Goal: Transaction & Acquisition: Purchase product/service

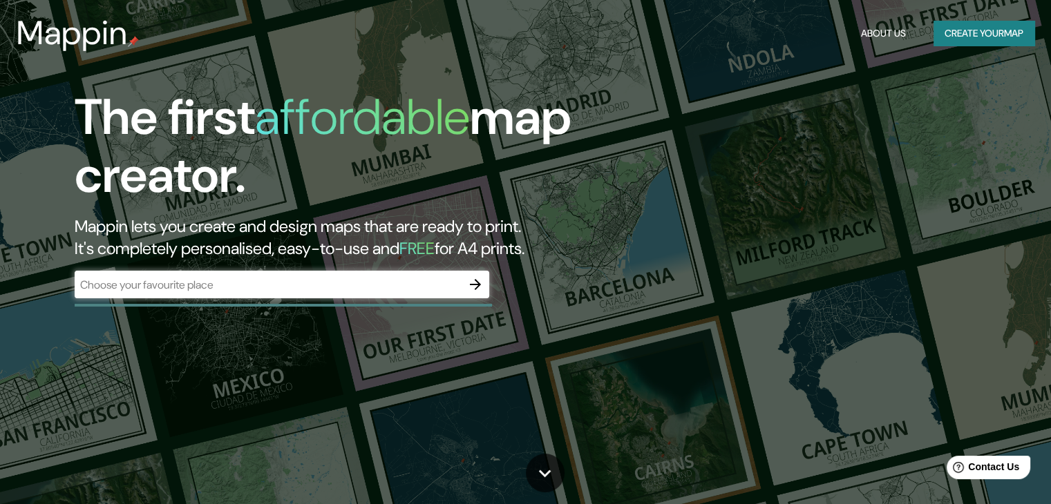
click at [315, 274] on div "​" at bounding box center [282, 285] width 414 height 28
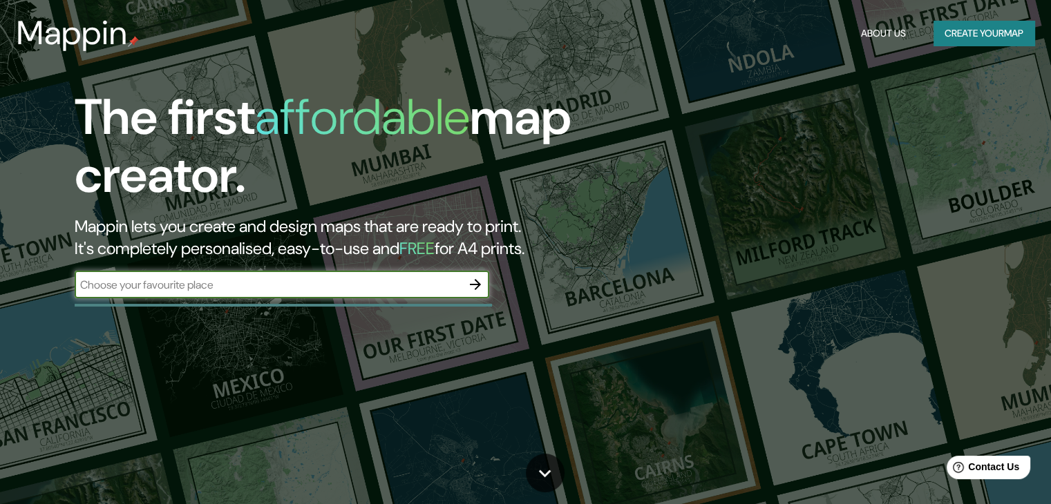
click at [293, 287] on input "text" at bounding box center [268, 285] width 387 height 16
paste input "[GEOGRAPHIC_DATA]"
type input "[GEOGRAPHIC_DATA]"
click at [476, 269] on div "The first affordable map creator. Mappin lets you create and design maps that a…" at bounding box center [337, 200] width 631 height 224
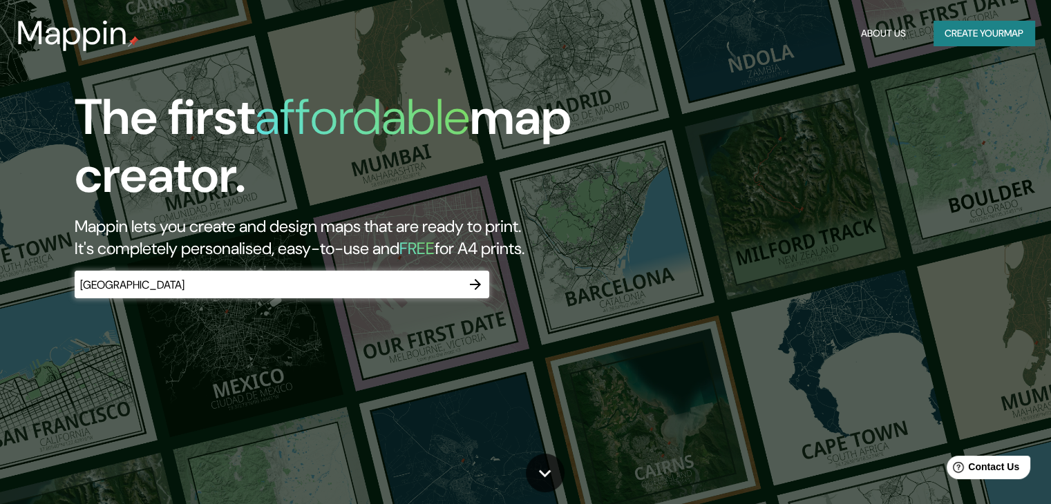
click at [478, 280] on icon "button" at bounding box center [475, 284] width 17 height 17
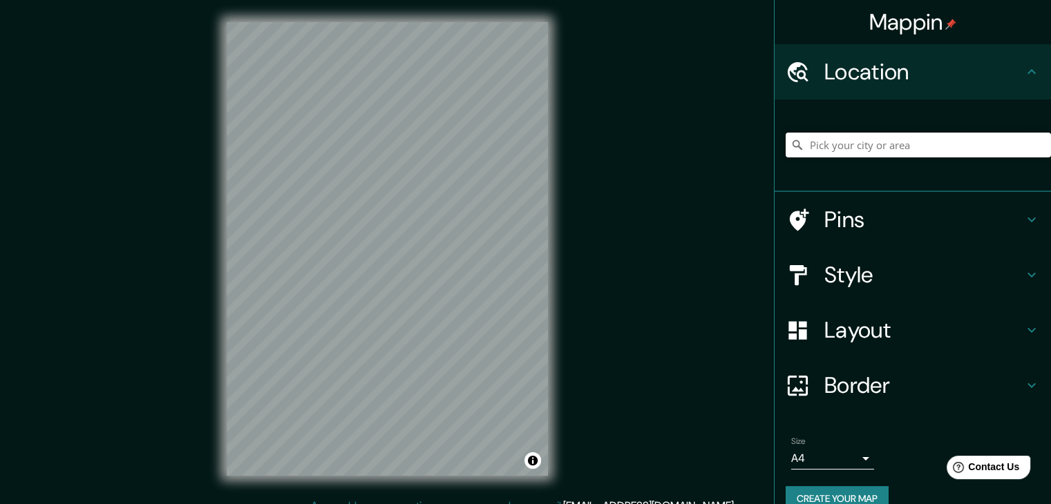
click at [823, 137] on input "Pick your city or area" at bounding box center [917, 145] width 265 height 25
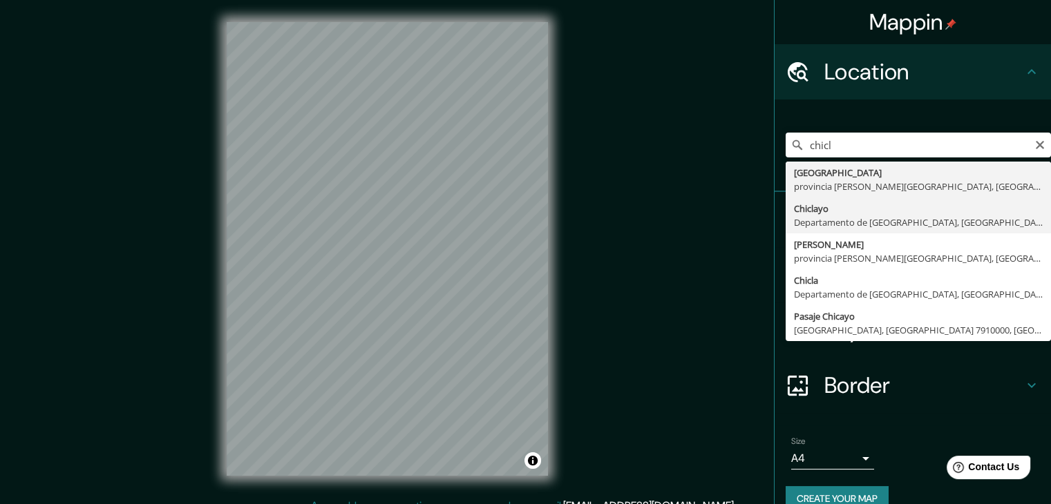
type input "Chiclayo, Departamento de [GEOGRAPHIC_DATA], [GEOGRAPHIC_DATA]"
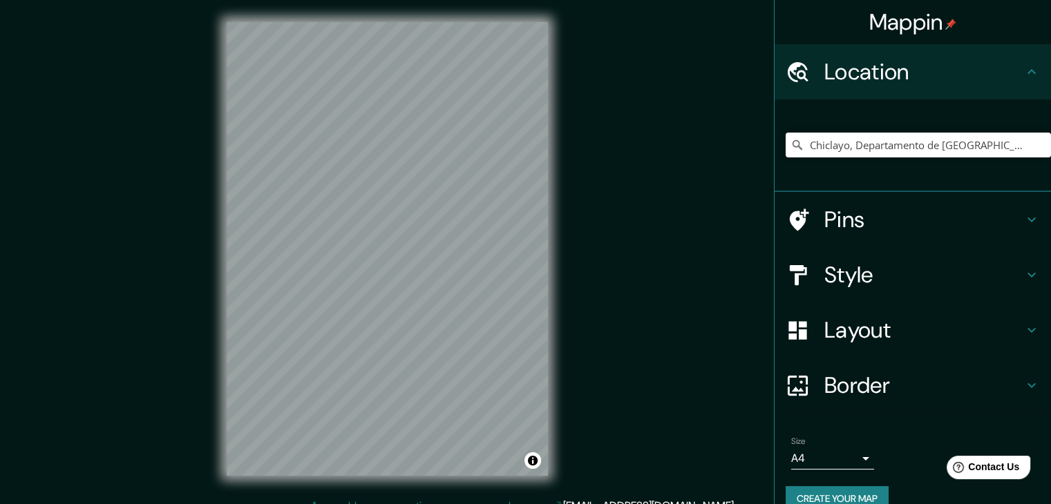
click at [857, 318] on h4 "Layout" at bounding box center [923, 330] width 199 height 28
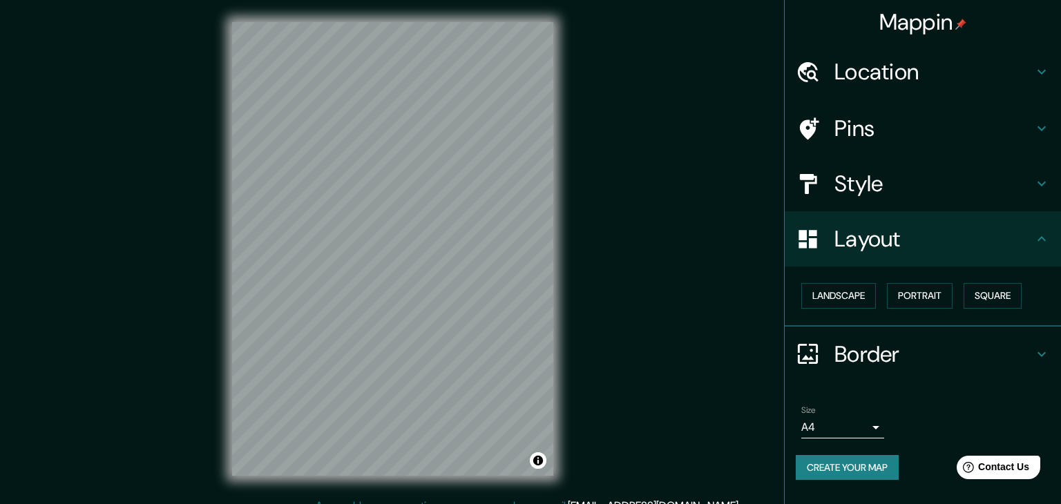
click at [845, 429] on body "Mappin Location [GEOGRAPHIC_DATA], [GEOGRAPHIC_DATA], [GEOGRAPHIC_DATA] Pins St…" at bounding box center [530, 252] width 1061 height 504
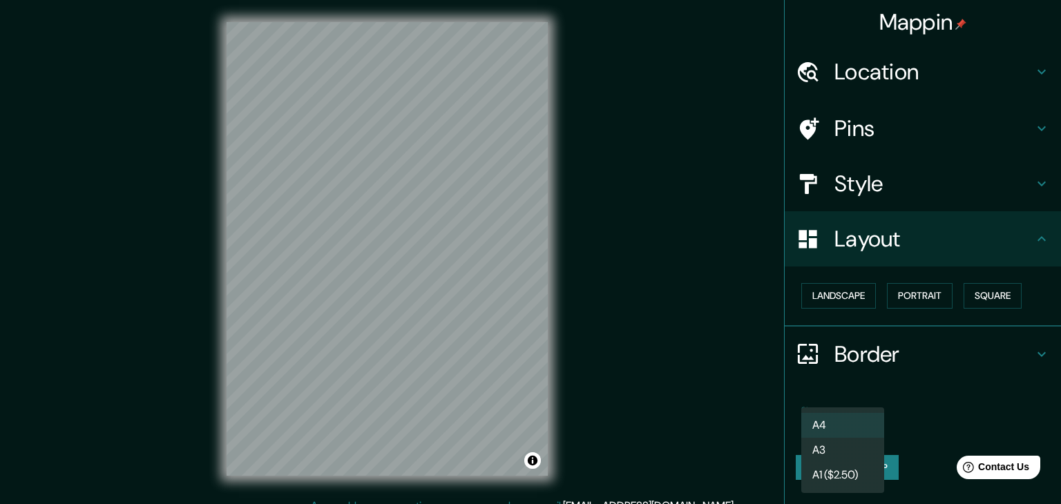
click at [851, 446] on li "A3" at bounding box center [842, 450] width 83 height 25
type input "a4"
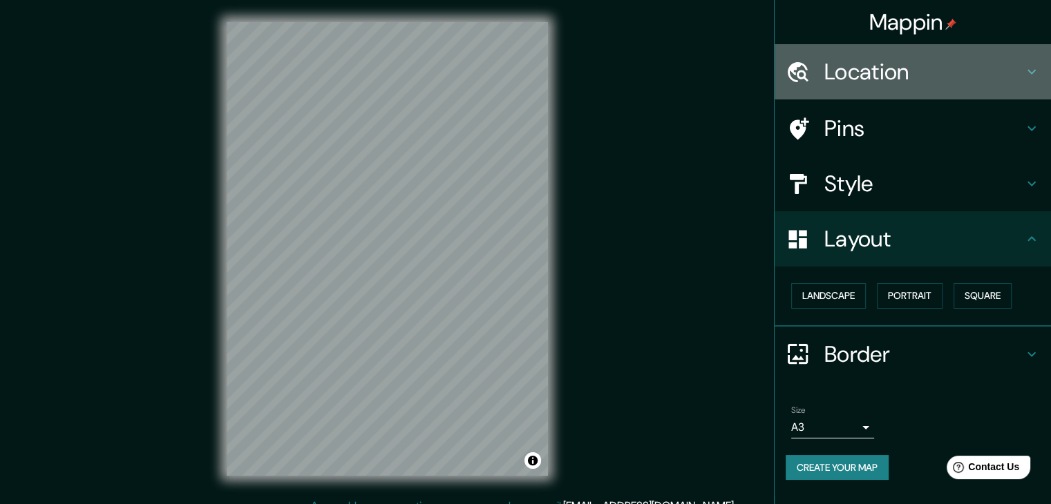
click at [857, 77] on h4 "Location" at bounding box center [923, 72] width 199 height 28
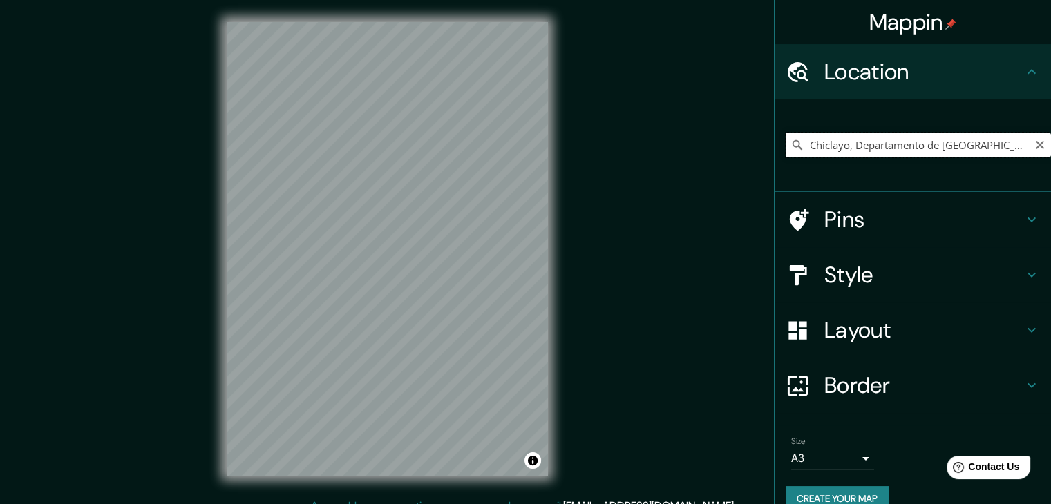
click at [866, 146] on input "Chiclayo, Departamento de [GEOGRAPHIC_DATA], [GEOGRAPHIC_DATA]" at bounding box center [917, 145] width 265 height 25
click at [848, 137] on input "Chiclayo, Departamento de [GEOGRAPHIC_DATA], [GEOGRAPHIC_DATA]" at bounding box center [917, 145] width 265 height 25
paste input "[GEOGRAPHIC_DATA]"
type input "Calle Principal, [GEOGRAPHIC_DATA], [GEOGRAPHIC_DATA], [GEOGRAPHIC_DATA]"
click at [199, 271] on div "Mappin Location [GEOGRAPHIC_DATA], [GEOGRAPHIC_DATA], [GEOGRAPHIC_DATA], [GEOGR…" at bounding box center [525, 260] width 1051 height 520
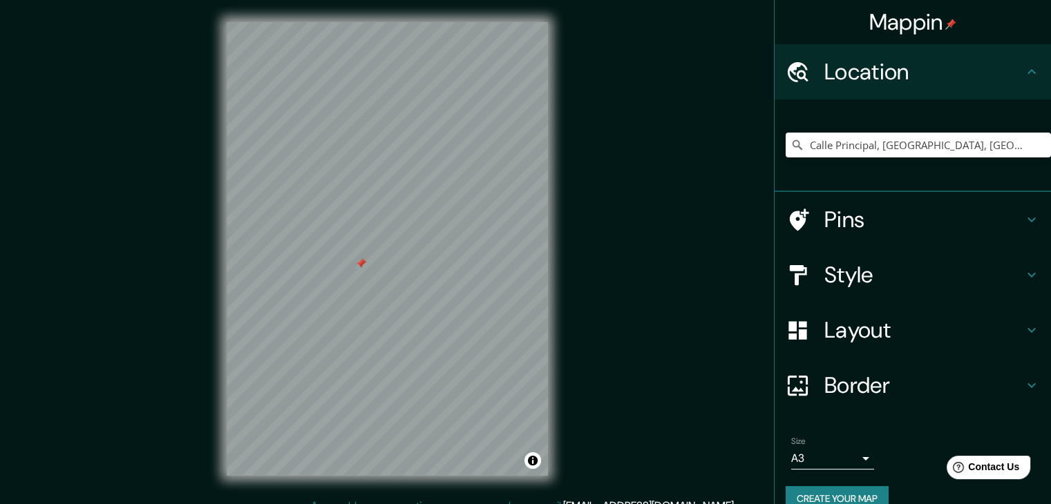
drag, startPoint x: 363, startPoint y: 266, endPoint x: 375, endPoint y: 277, distance: 16.6
click at [366, 269] on div at bounding box center [360, 263] width 11 height 11
click at [838, 271] on h4 "Style" at bounding box center [923, 275] width 199 height 28
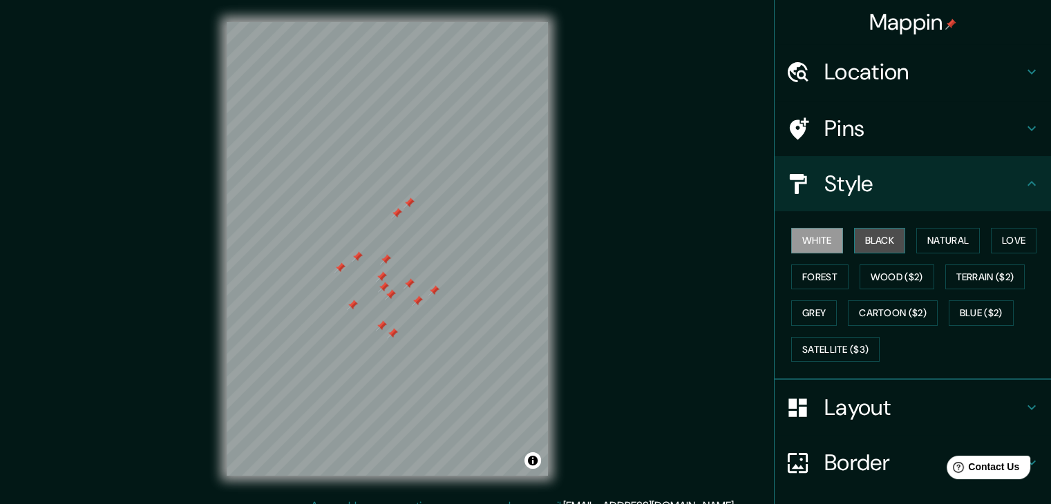
click at [859, 233] on button "Black" at bounding box center [880, 241] width 52 height 26
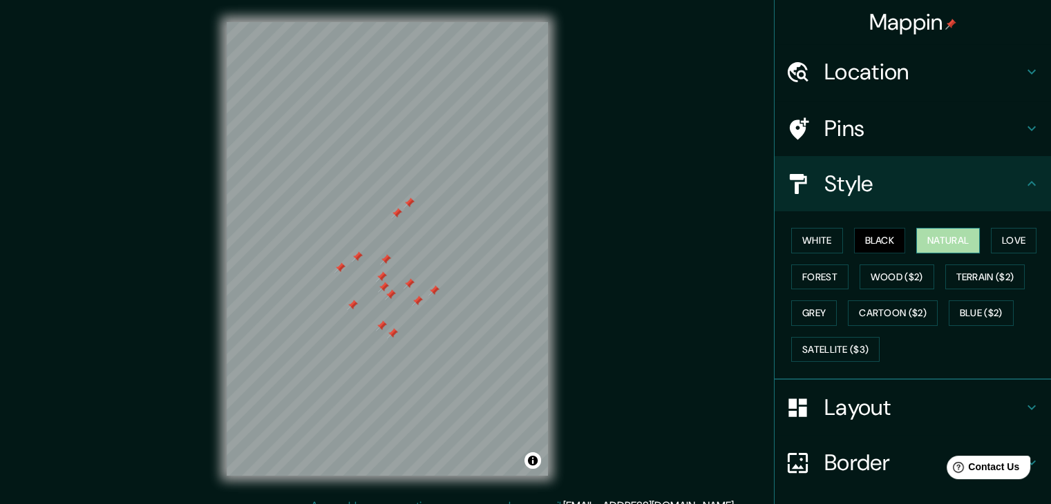
click at [930, 240] on button "Natural" at bounding box center [948, 241] width 64 height 26
click at [1002, 231] on button "Love" at bounding box center [1014, 241] width 46 height 26
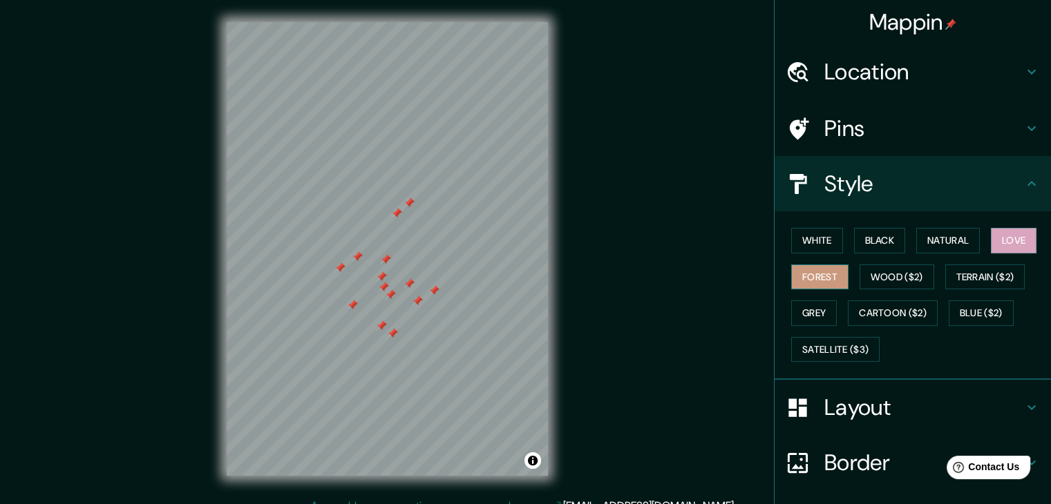
click at [817, 270] on button "Forest" at bounding box center [819, 278] width 57 height 26
click at [868, 274] on button "Wood ($2)" at bounding box center [896, 278] width 75 height 26
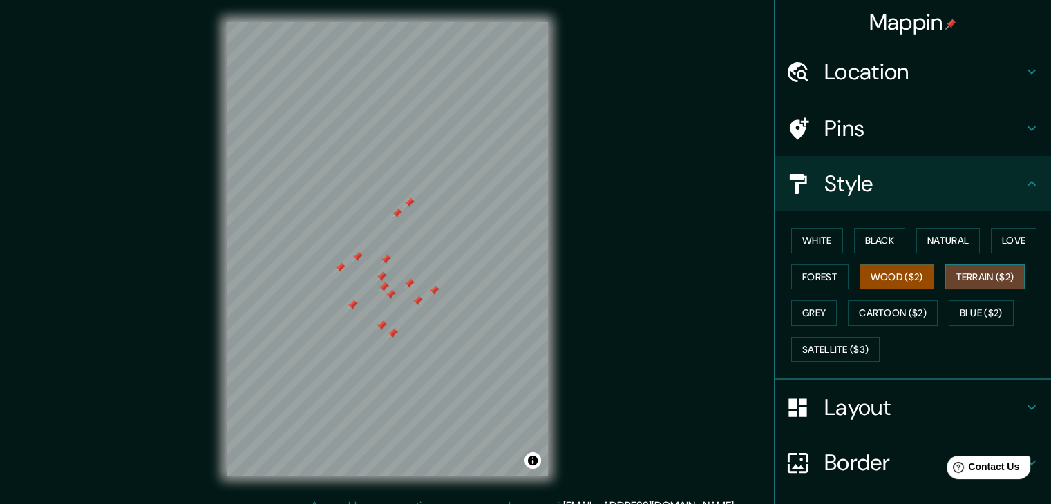
click at [963, 272] on button "Terrain ($2)" at bounding box center [985, 278] width 80 height 26
click at [791, 307] on button "Grey" at bounding box center [814, 313] width 46 height 26
click at [412, 305] on div at bounding box center [417, 301] width 11 height 11
click at [432, 291] on div at bounding box center [433, 290] width 11 height 11
click at [409, 281] on div at bounding box center [408, 283] width 11 height 11
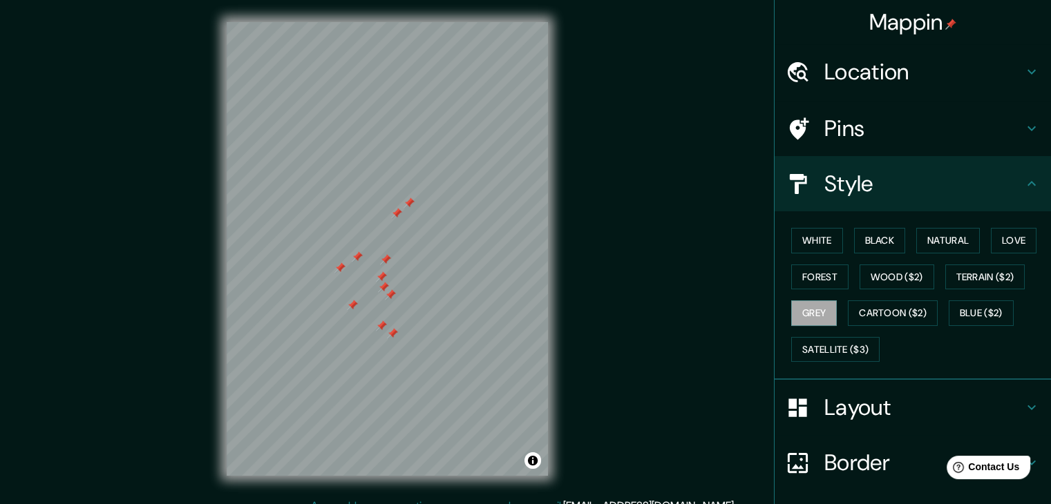
click at [388, 291] on div at bounding box center [390, 294] width 11 height 11
click at [390, 329] on div at bounding box center [392, 333] width 11 height 11
click at [382, 325] on div at bounding box center [381, 326] width 11 height 11
click at [354, 302] on div at bounding box center [352, 305] width 11 height 11
click at [383, 285] on div at bounding box center [383, 287] width 11 height 11
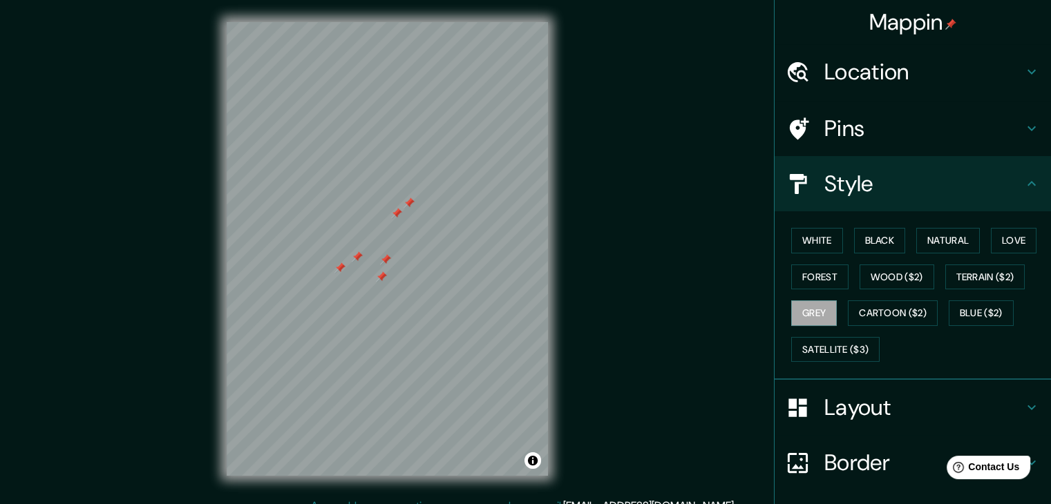
click at [379, 276] on div at bounding box center [381, 276] width 11 height 11
click at [385, 258] on div at bounding box center [385, 259] width 11 height 11
click at [354, 255] on div at bounding box center [357, 256] width 11 height 11
click at [337, 267] on div at bounding box center [339, 267] width 11 height 11
click at [395, 216] on div at bounding box center [396, 213] width 11 height 11
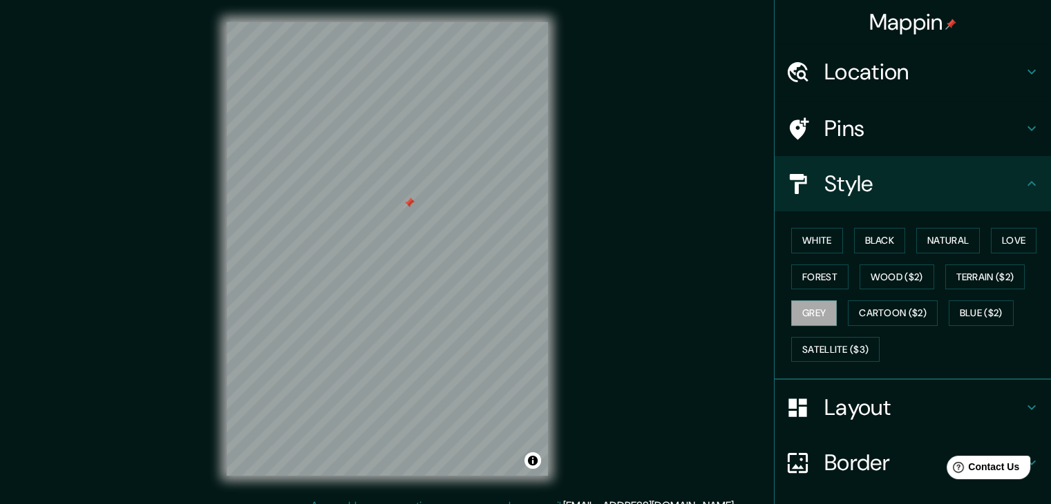
click at [410, 200] on div at bounding box center [408, 203] width 11 height 11
click at [857, 302] on button "Cartoon ($2)" at bounding box center [893, 313] width 90 height 26
click at [973, 311] on button "Blue ($2)" at bounding box center [980, 313] width 65 height 26
click at [816, 235] on button "White" at bounding box center [817, 241] width 52 height 26
click at [406, 500] on div "Mappin Location [GEOGRAPHIC_DATA], [GEOGRAPHIC_DATA], [GEOGRAPHIC_DATA], [GEOGR…" at bounding box center [525, 260] width 1051 height 520
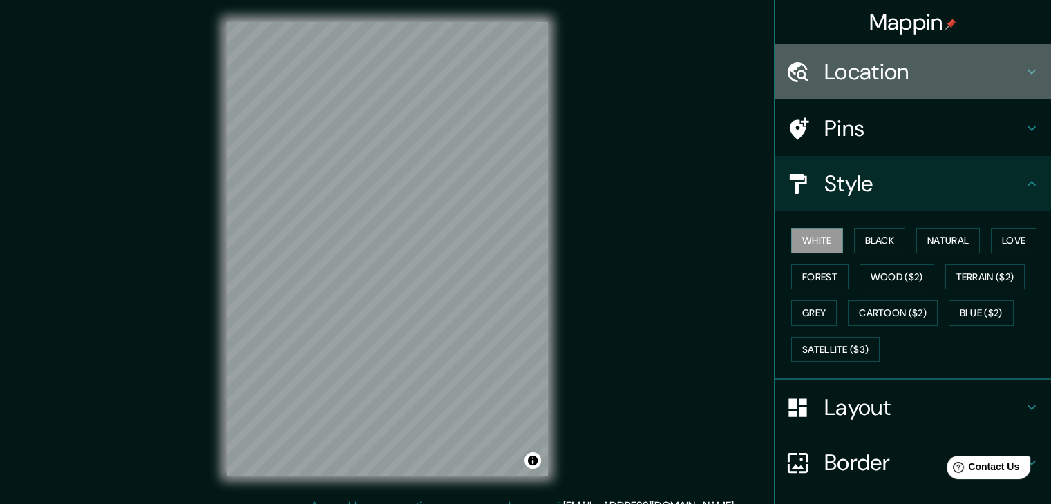
click at [829, 82] on h4 "Location" at bounding box center [923, 72] width 199 height 28
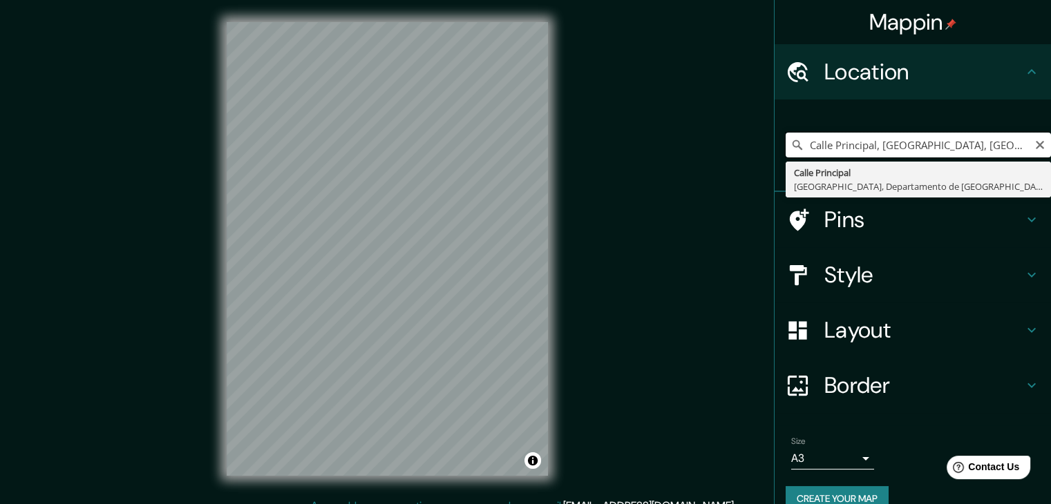
click at [884, 144] on input "Calle Principal, [GEOGRAPHIC_DATA], [GEOGRAPHIC_DATA], [GEOGRAPHIC_DATA]" at bounding box center [917, 145] width 265 height 25
click at [1034, 144] on icon "Clear" at bounding box center [1039, 145] width 11 height 11
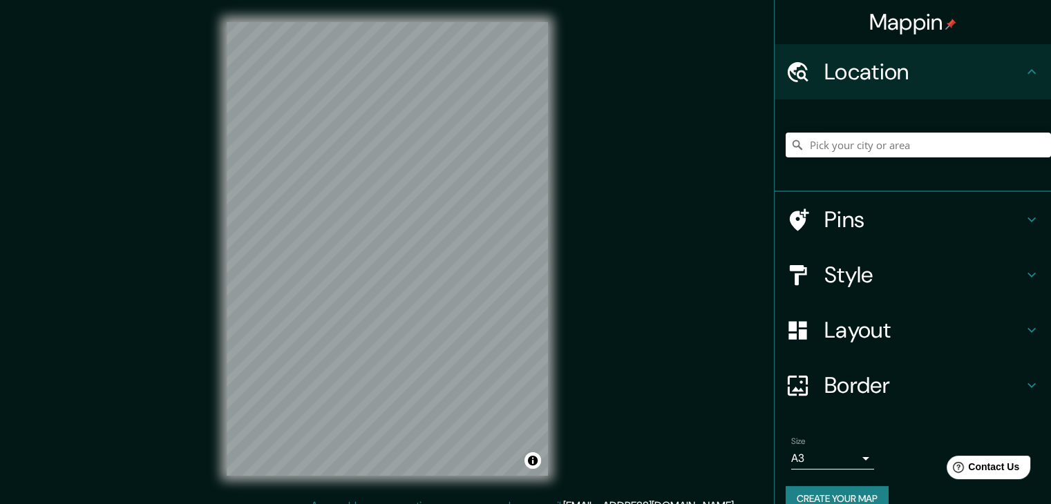
click at [940, 144] on input "Pick your city or area" at bounding box center [917, 145] width 265 height 25
paste input "[GEOGRAPHIC_DATA]"
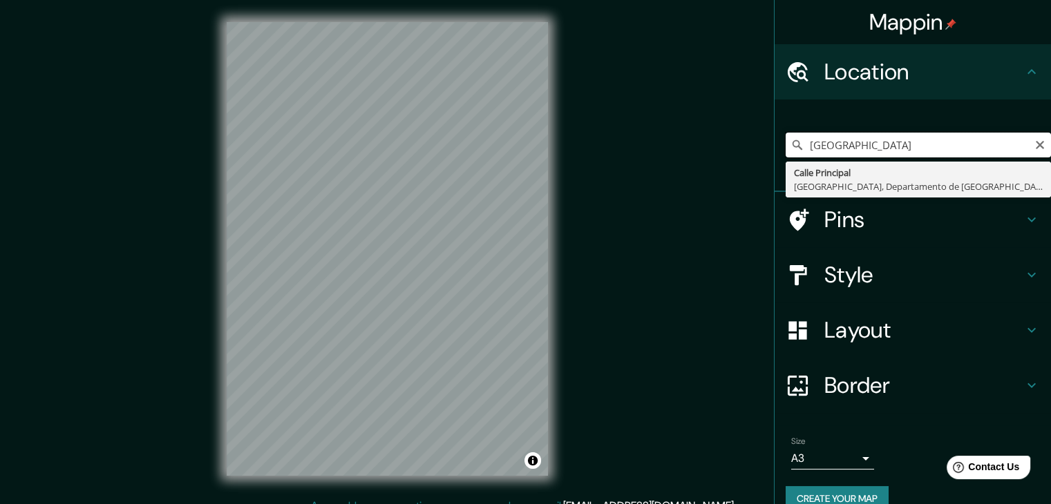
click at [959, 152] on input "[GEOGRAPHIC_DATA]" at bounding box center [917, 145] width 265 height 25
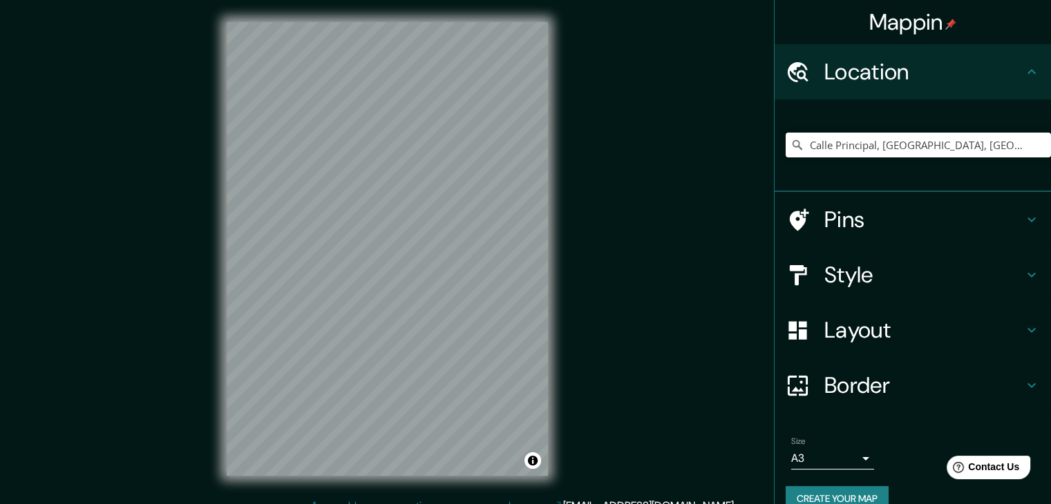
type input "Calle Principal, [GEOGRAPHIC_DATA], [GEOGRAPHIC_DATA], [GEOGRAPHIC_DATA]"
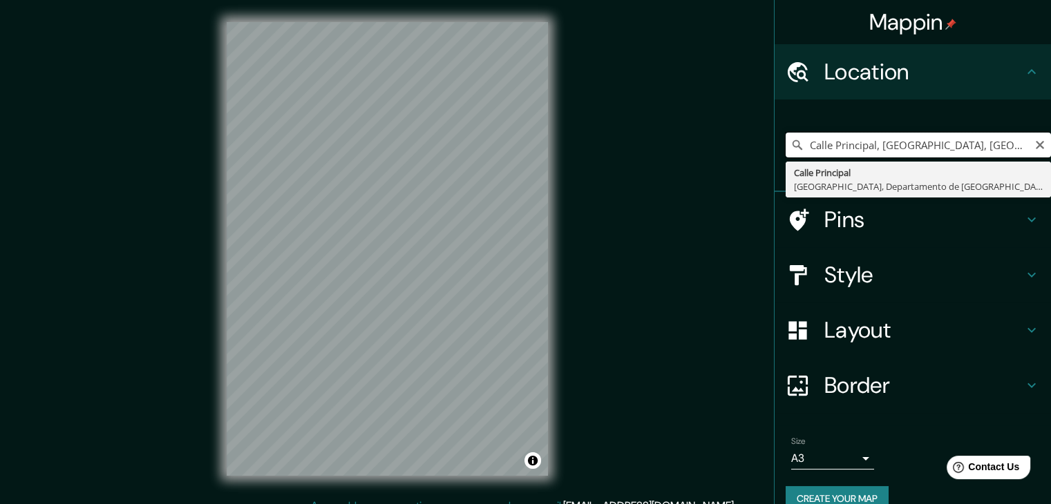
click at [850, 142] on input "Calle Principal, [GEOGRAPHIC_DATA], [GEOGRAPHIC_DATA], [GEOGRAPHIC_DATA]" at bounding box center [917, 145] width 265 height 25
click at [1035, 145] on icon "Clear" at bounding box center [1039, 145] width 8 height 8
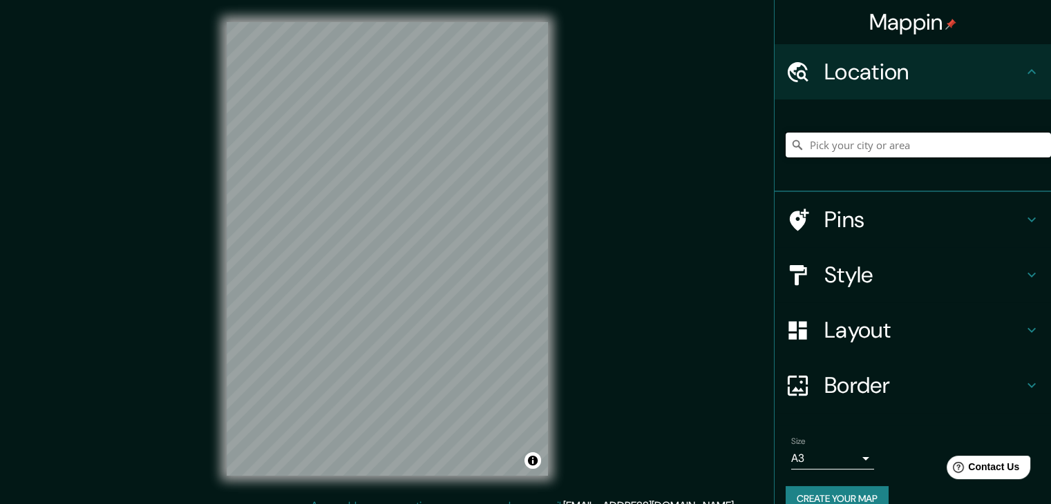
click at [915, 149] on input "Pick your city or area" at bounding box center [917, 145] width 265 height 25
paste input "[GEOGRAPHIC_DATA][PERSON_NAME], Chiclayo 14001"
type input "[GEOGRAPHIC_DATA][PERSON_NAME], [GEOGRAPHIC_DATA], [GEOGRAPHIC_DATA], [GEOGRAPH…"
click at [834, 131] on div "[GEOGRAPHIC_DATA][PERSON_NAME], [GEOGRAPHIC_DATA], [GEOGRAPHIC_DATA], [GEOGRAPH…" at bounding box center [917, 145] width 265 height 69
click at [926, 136] on input "[GEOGRAPHIC_DATA][PERSON_NAME], [GEOGRAPHIC_DATA], [GEOGRAPHIC_DATA], [GEOGRAPH…" at bounding box center [917, 145] width 265 height 25
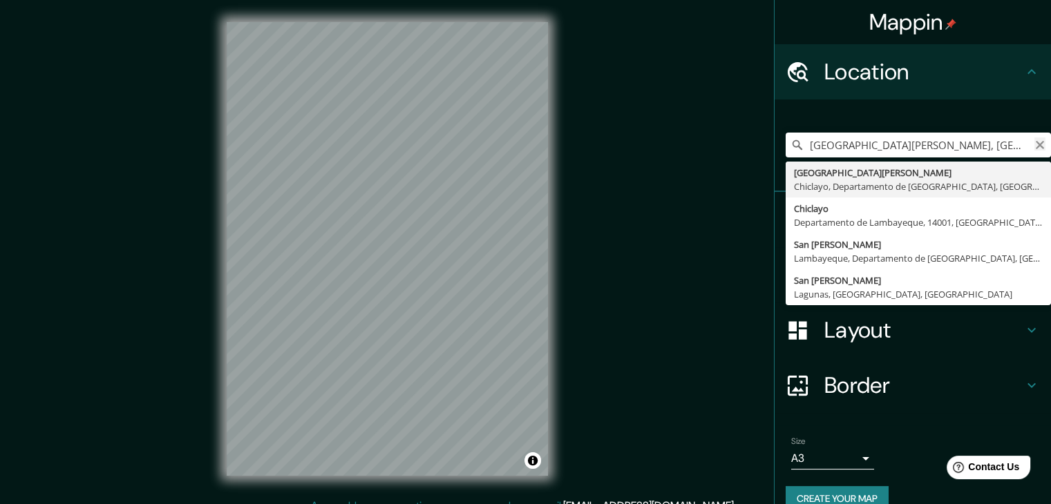
click at [1034, 147] on icon "Clear" at bounding box center [1039, 145] width 11 height 11
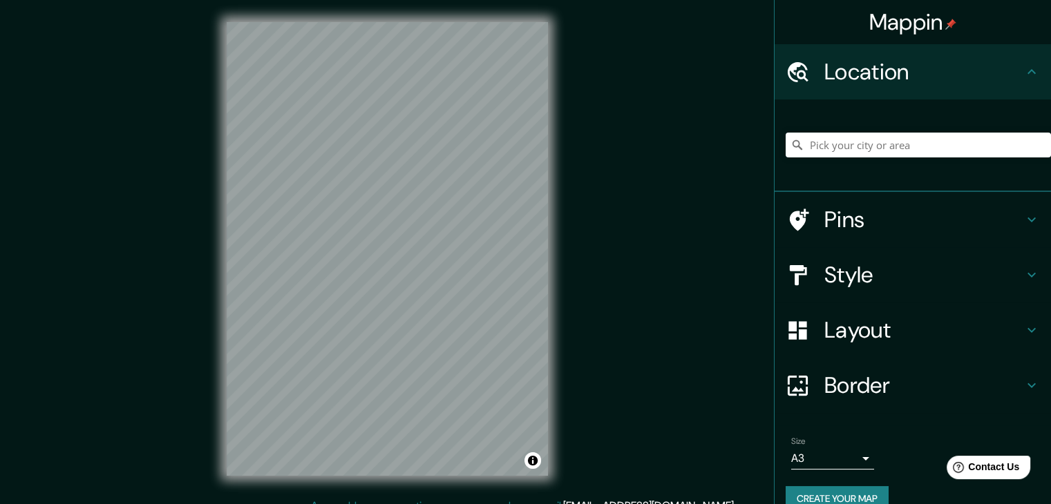
click at [839, 268] on h4 "Style" at bounding box center [923, 275] width 199 height 28
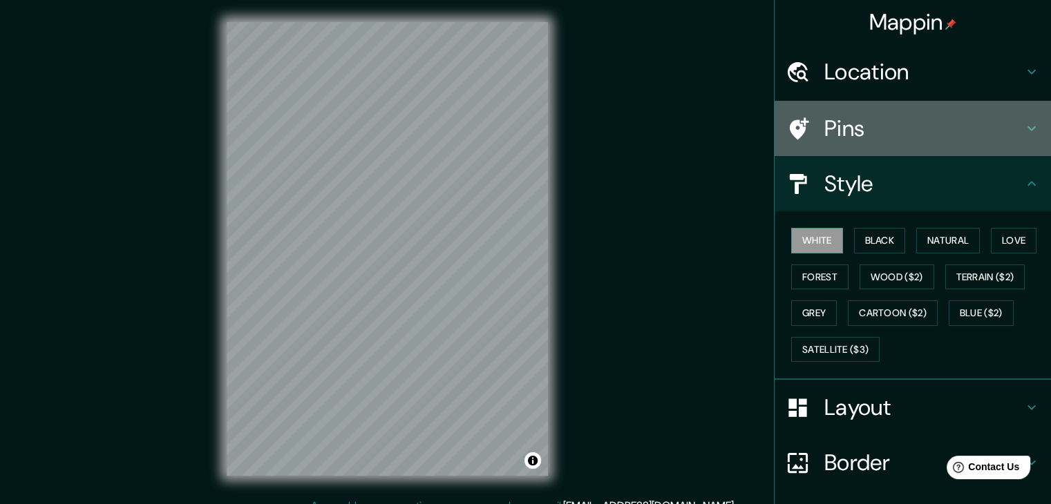
click at [845, 126] on h4 "Pins" at bounding box center [923, 129] width 199 height 28
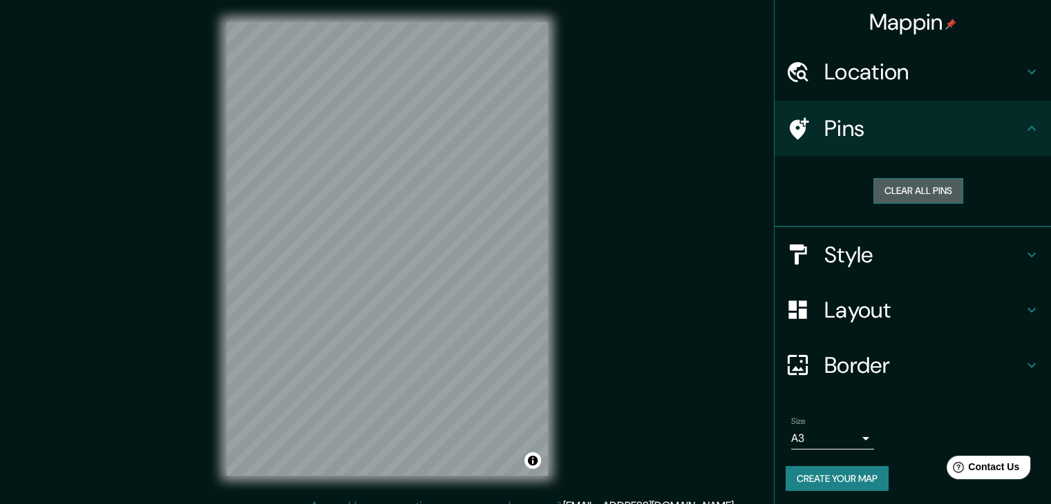
click at [907, 187] on button "Clear all pins" at bounding box center [918, 191] width 90 height 26
click at [919, 186] on button "Clear all pins" at bounding box center [918, 191] width 90 height 26
click at [916, 189] on button "Clear all pins" at bounding box center [918, 191] width 90 height 26
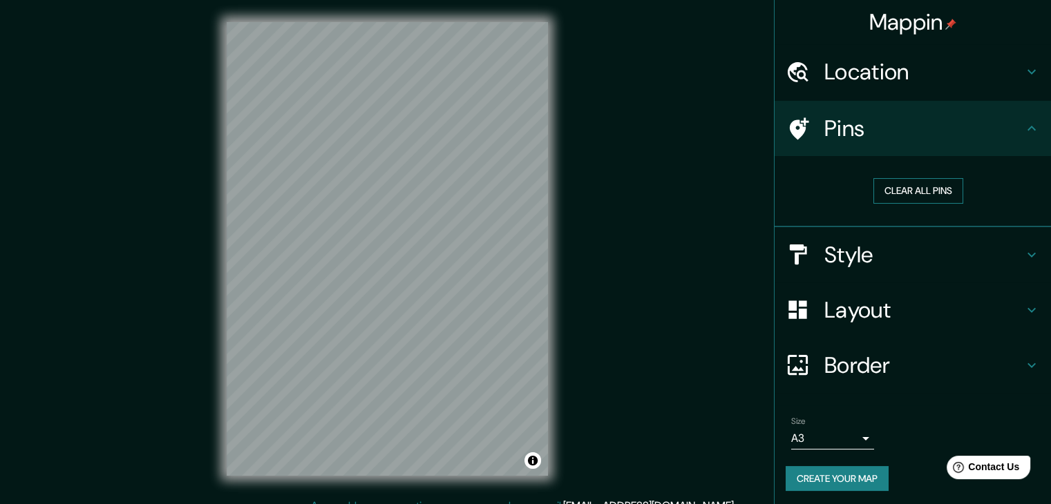
click at [915, 189] on button "Clear all pins" at bounding box center [918, 191] width 90 height 26
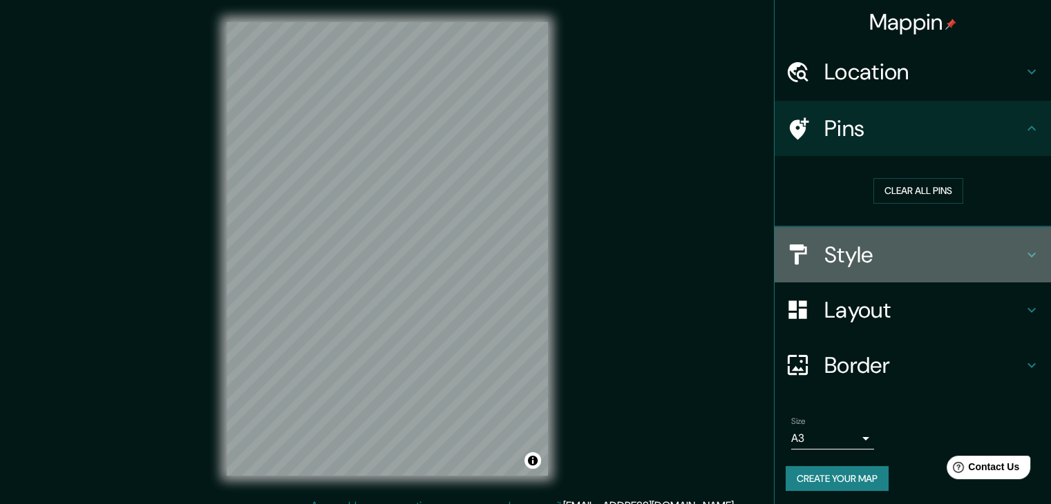
click at [834, 254] on h4 "Style" at bounding box center [923, 255] width 199 height 28
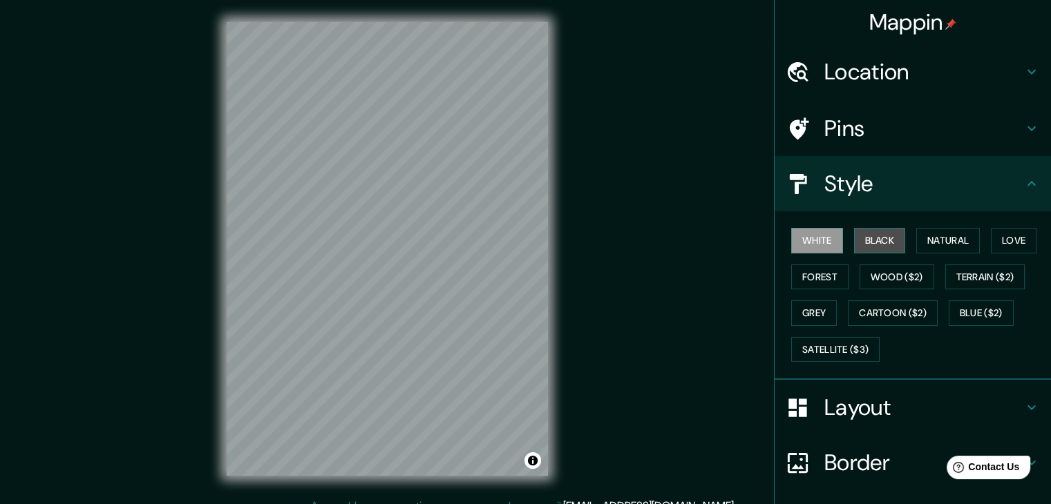
click at [854, 239] on button "Black" at bounding box center [880, 241] width 52 height 26
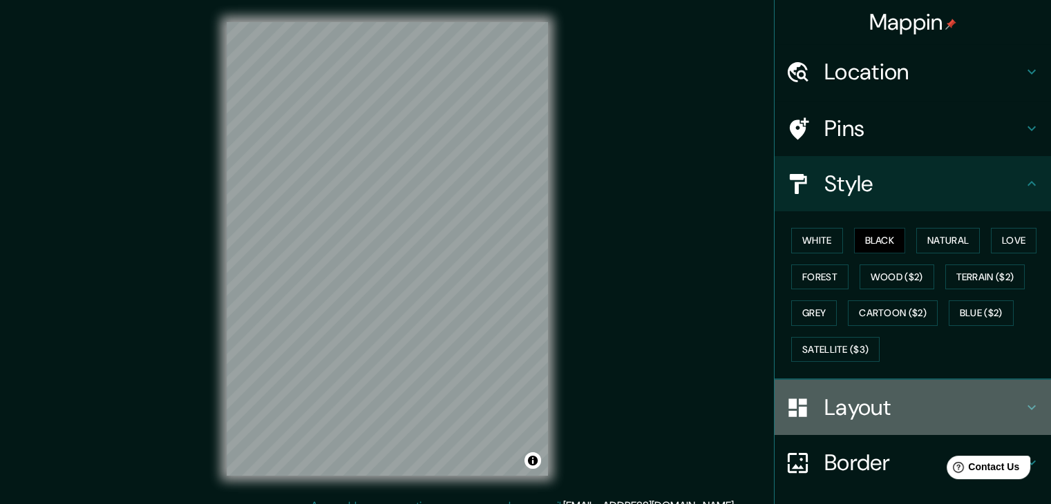
click at [834, 407] on h4 "Layout" at bounding box center [923, 408] width 199 height 28
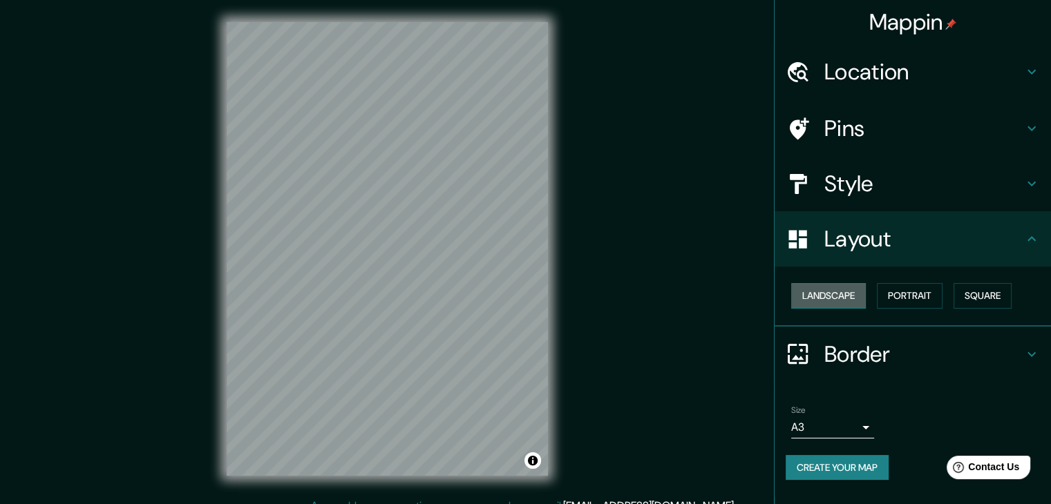
click at [831, 289] on button "Landscape" at bounding box center [828, 296] width 75 height 26
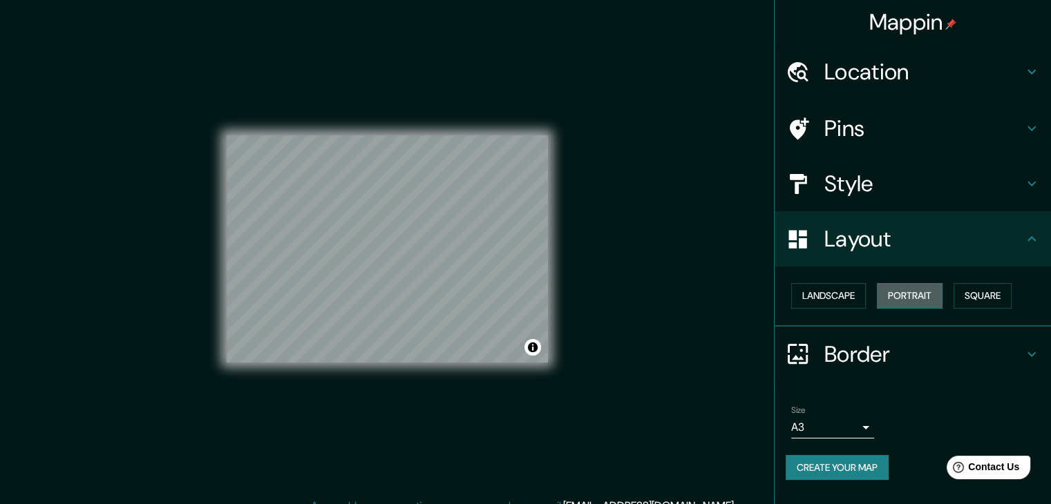
click at [898, 291] on button "Portrait" at bounding box center [910, 296] width 66 height 26
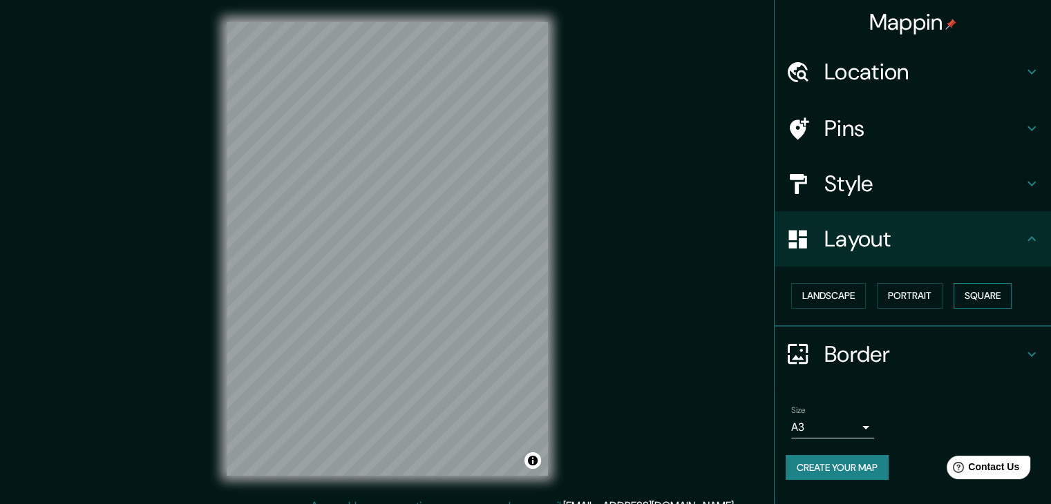
click at [980, 291] on button "Square" at bounding box center [982, 296] width 58 height 26
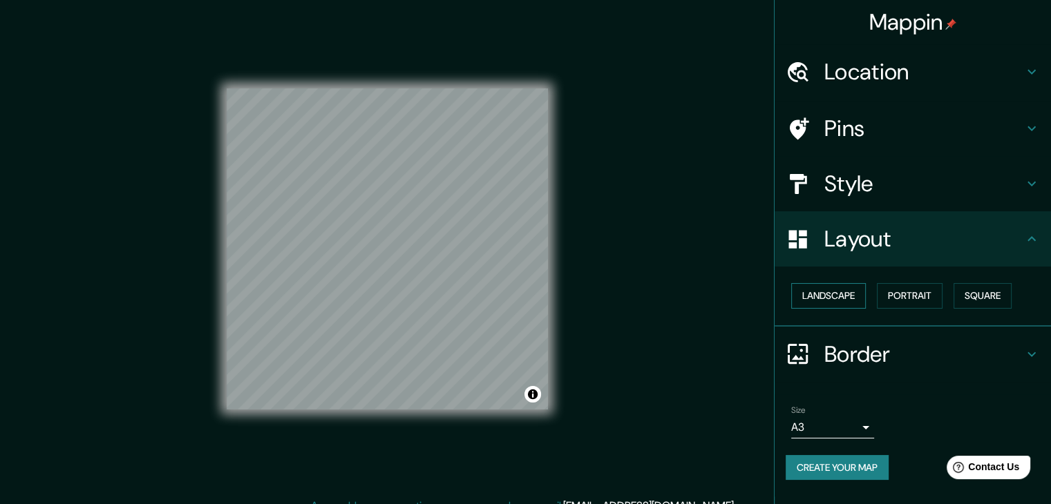
click at [845, 291] on button "Landscape" at bounding box center [828, 296] width 75 height 26
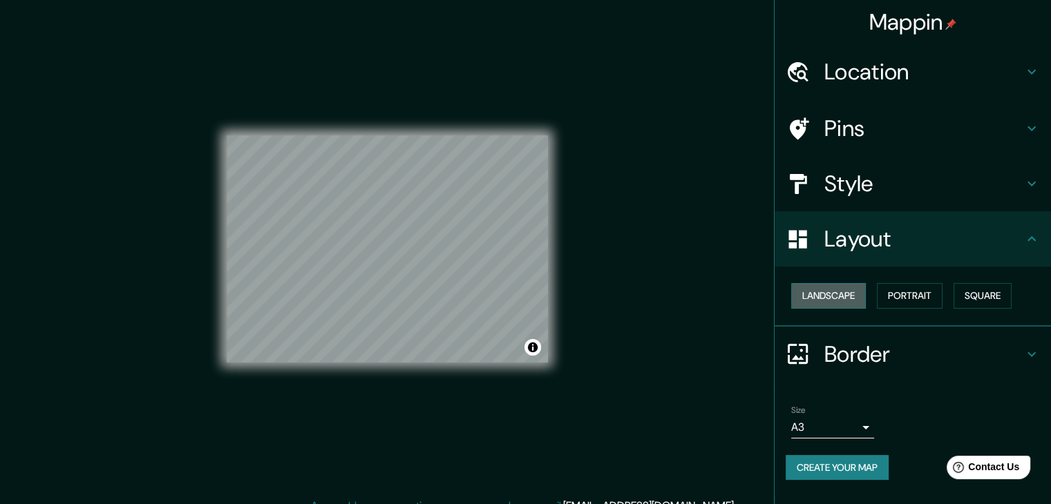
click at [808, 305] on button "Landscape" at bounding box center [828, 296] width 75 height 26
click at [816, 278] on div "Landscape [GEOGRAPHIC_DATA]" at bounding box center [917, 296] width 265 height 37
click at [821, 291] on button "Landscape" at bounding box center [828, 296] width 75 height 26
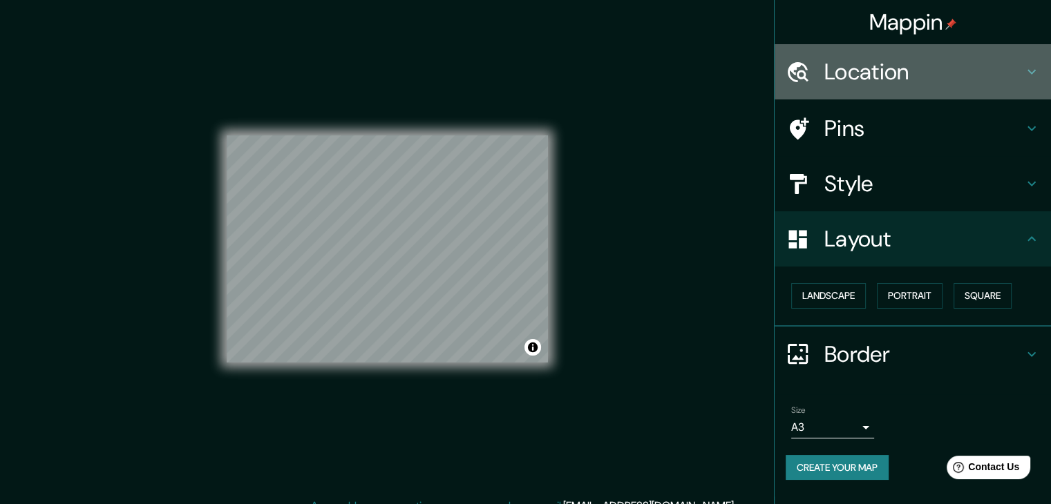
click at [850, 71] on h4 "Location" at bounding box center [923, 72] width 199 height 28
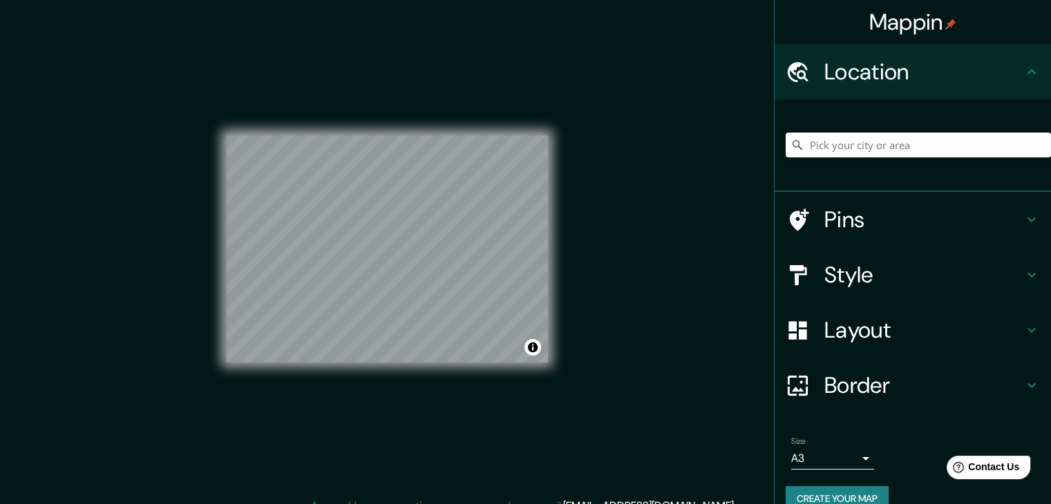
click at [848, 146] on input "Pick your city or area" at bounding box center [917, 145] width 265 height 25
paste input "[GEOGRAPHIC_DATA][PERSON_NAME], Chiclayo 14001"
type input "[GEOGRAPHIC_DATA][PERSON_NAME], [GEOGRAPHIC_DATA], [GEOGRAPHIC_DATA], [GEOGRAPH…"
drag, startPoint x: 370, startPoint y: 259, endPoint x: 460, endPoint y: 185, distance: 116.8
click at [460, 185] on div at bounding box center [465, 186] width 11 height 11
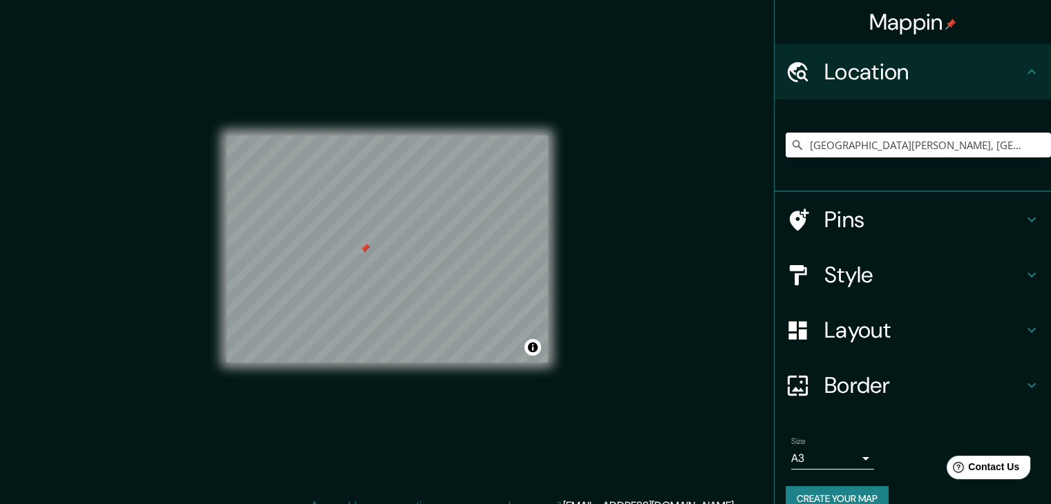
click at [364, 244] on div at bounding box center [364, 248] width 11 height 11
click at [388, 227] on div at bounding box center [388, 227] width 11 height 11
